Goal: Information Seeking & Learning: Learn about a topic

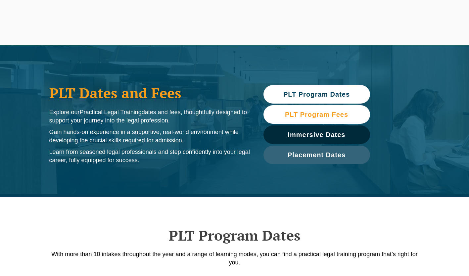
drag, startPoint x: 0, startPoint y: 0, endPoint x: 318, endPoint y: 112, distance: 337.3
click at [318, 112] on span "PLT Program Fees" at bounding box center [316, 114] width 63 height 7
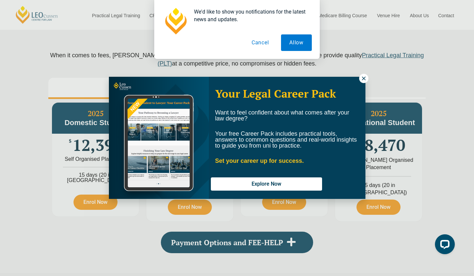
click at [366, 77] on icon at bounding box center [364, 79] width 6 height 6
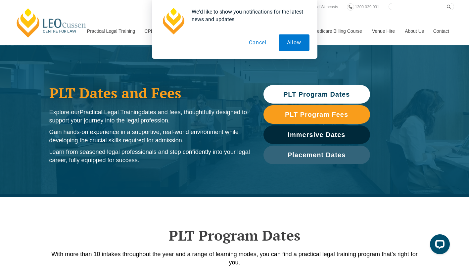
click at [261, 43] on button "Cancel" at bounding box center [258, 42] width 34 height 17
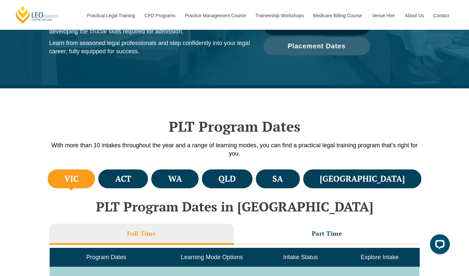
scroll to position [265, 0]
